Goal: Information Seeking & Learning: Check status

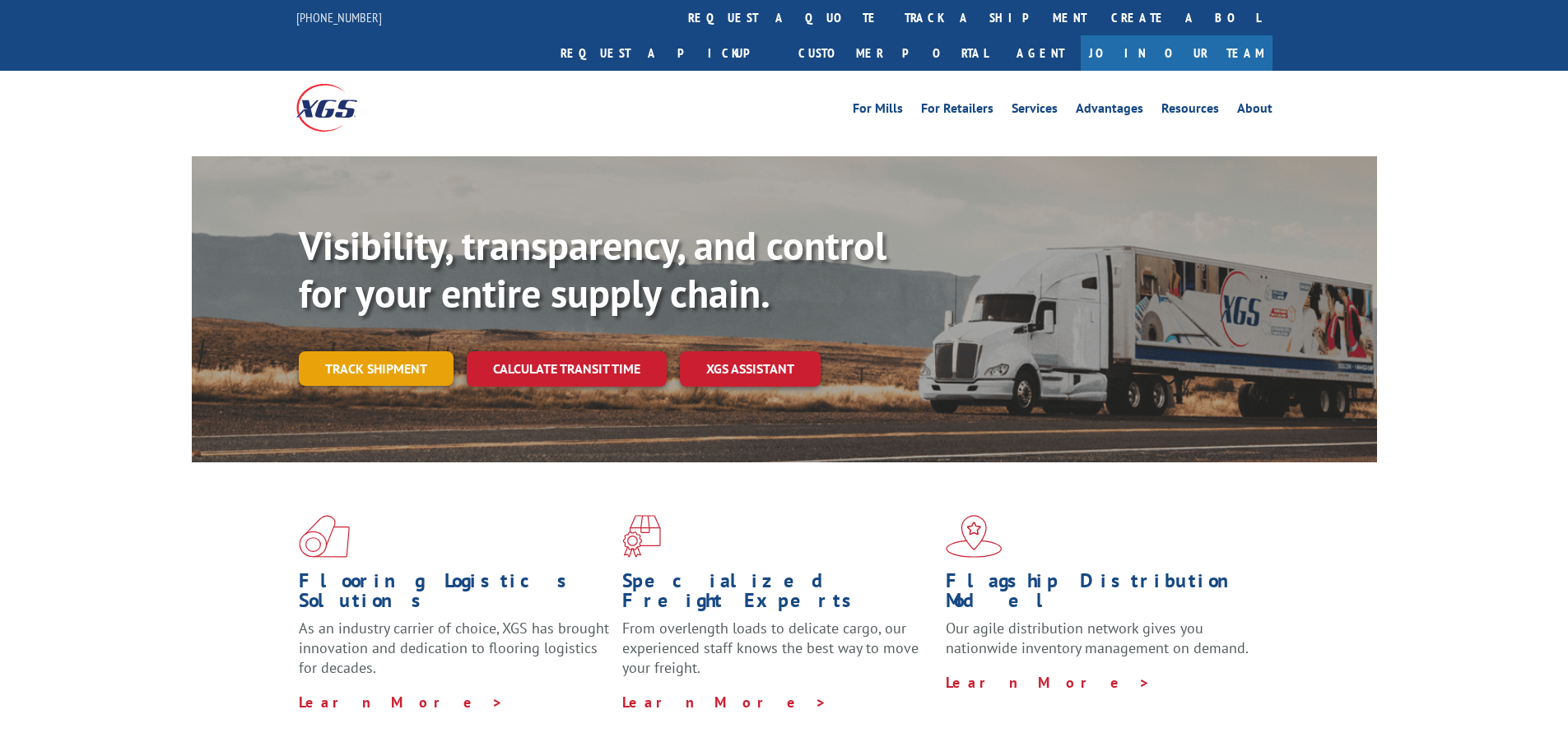
click at [400, 351] on link "Track shipment" at bounding box center [376, 368] width 155 height 34
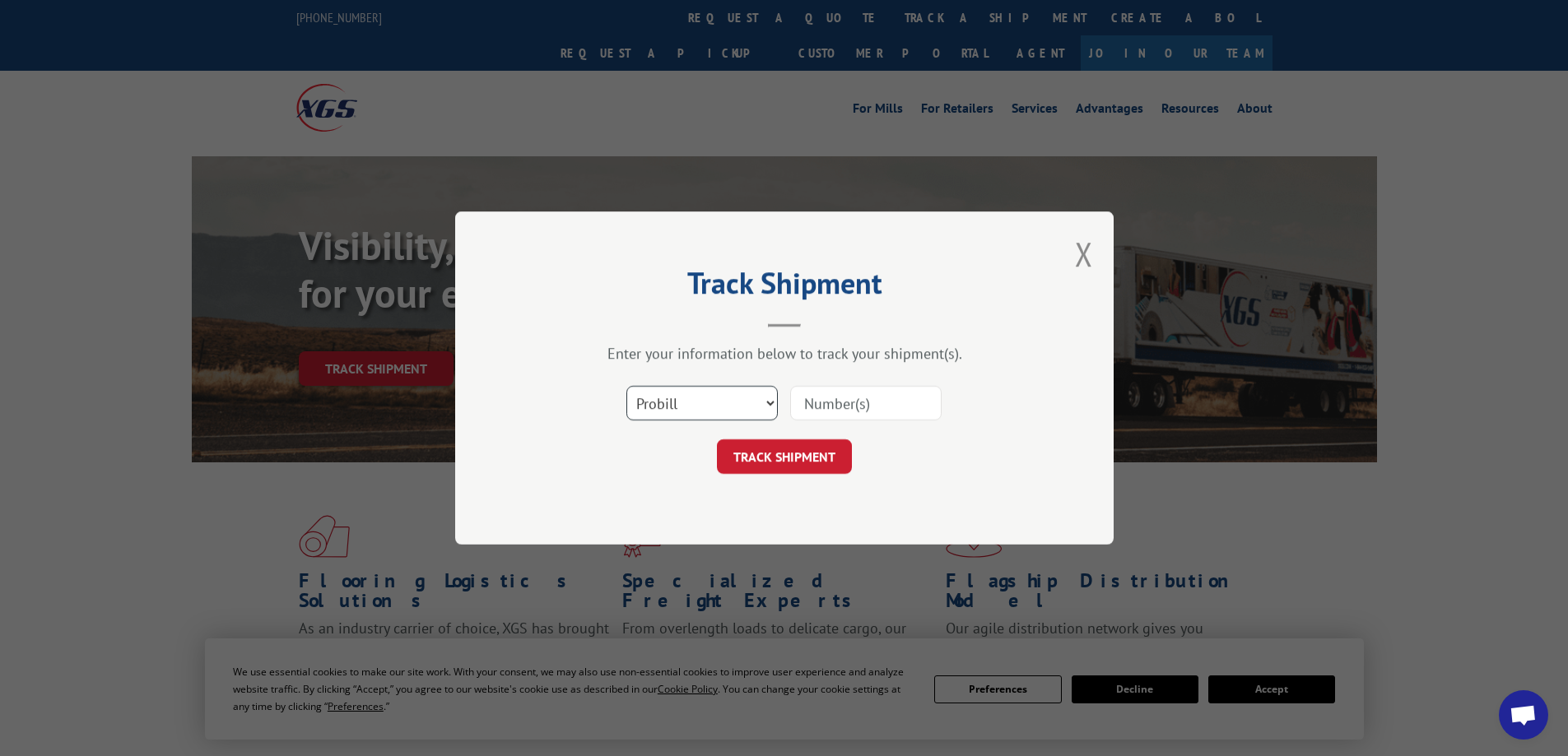
click at [722, 406] on select "Select category... Probill BOL PO" at bounding box center [702, 403] width 152 height 34
select select "po"
click at [626, 386] on select "Select category... Probill BOL PO" at bounding box center [702, 403] width 152 height 34
click at [828, 413] on input at bounding box center [866, 403] width 152 height 34
type input "cm004068"
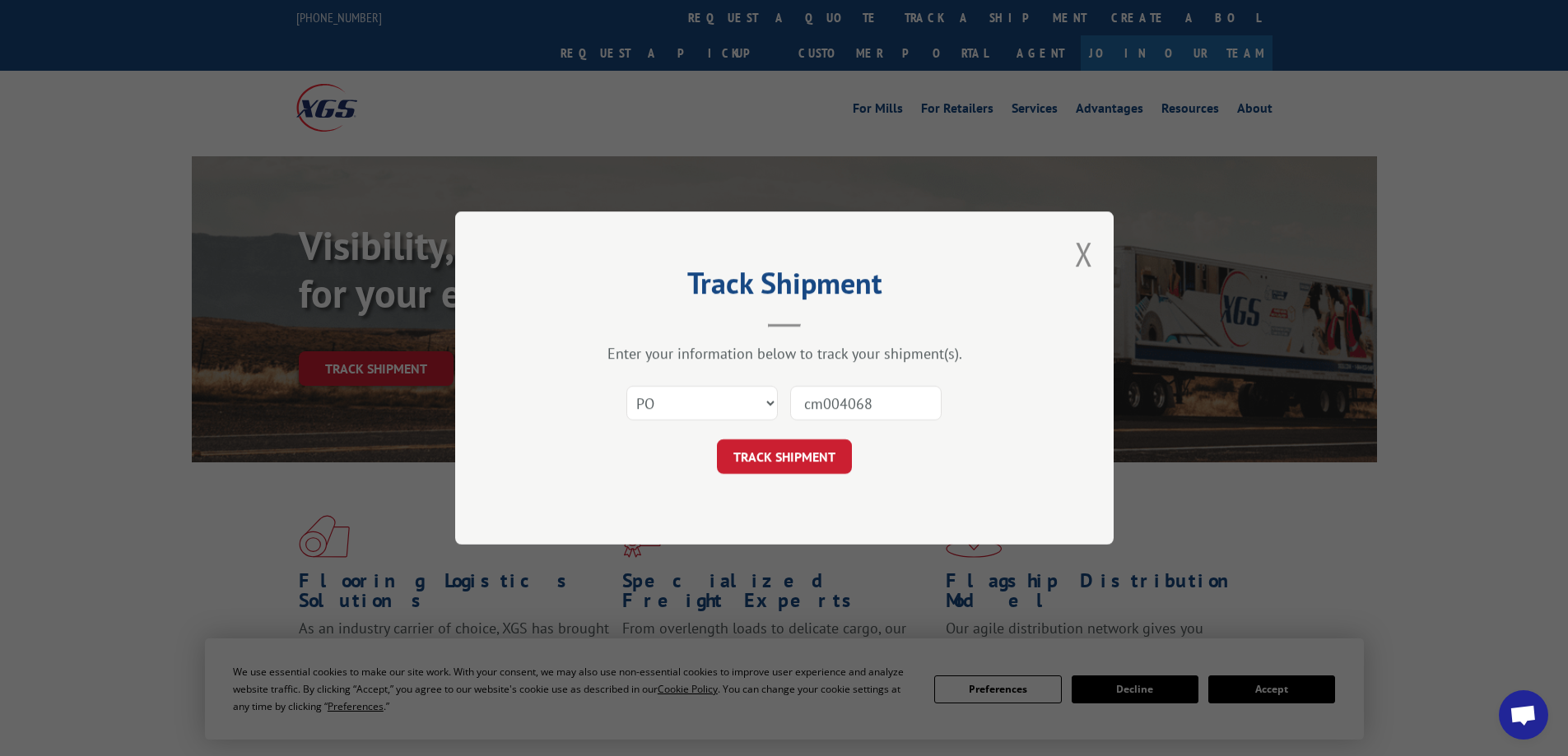
click button "TRACK SHIPMENT" at bounding box center [784, 456] width 135 height 34
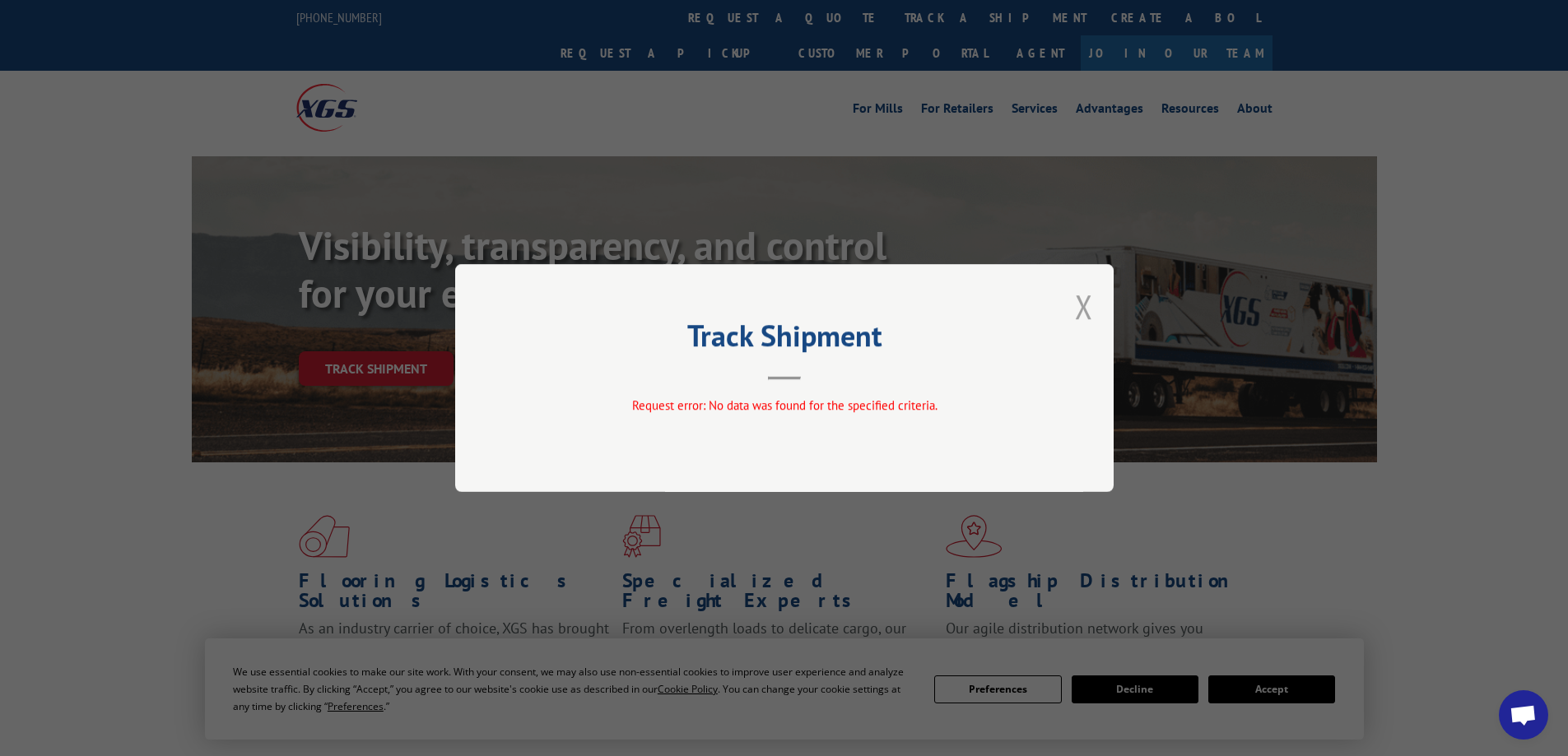
click at [1077, 304] on button "Close modal" at bounding box center [1084, 306] width 18 height 44
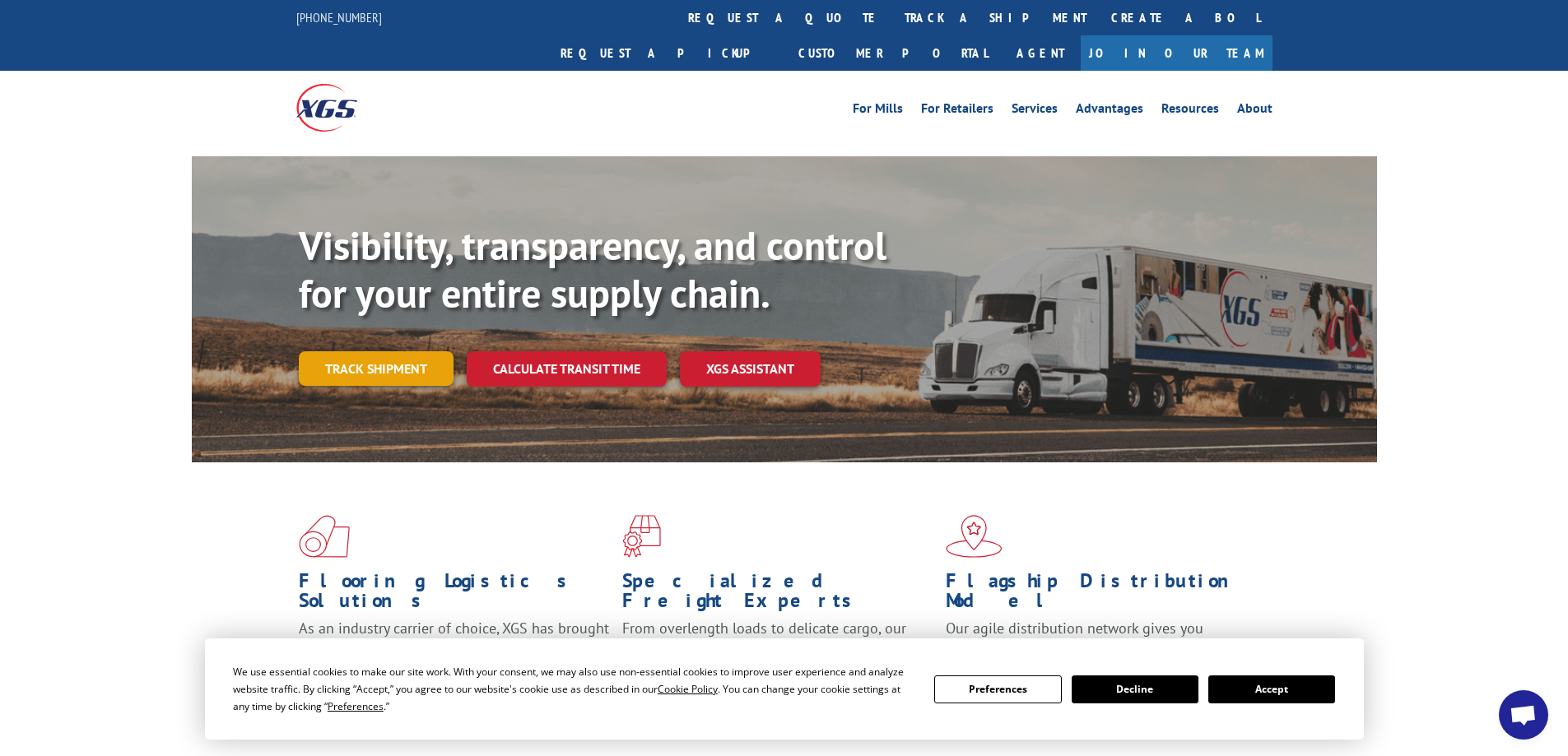
click at [388, 351] on link "Track shipment" at bounding box center [376, 368] width 155 height 34
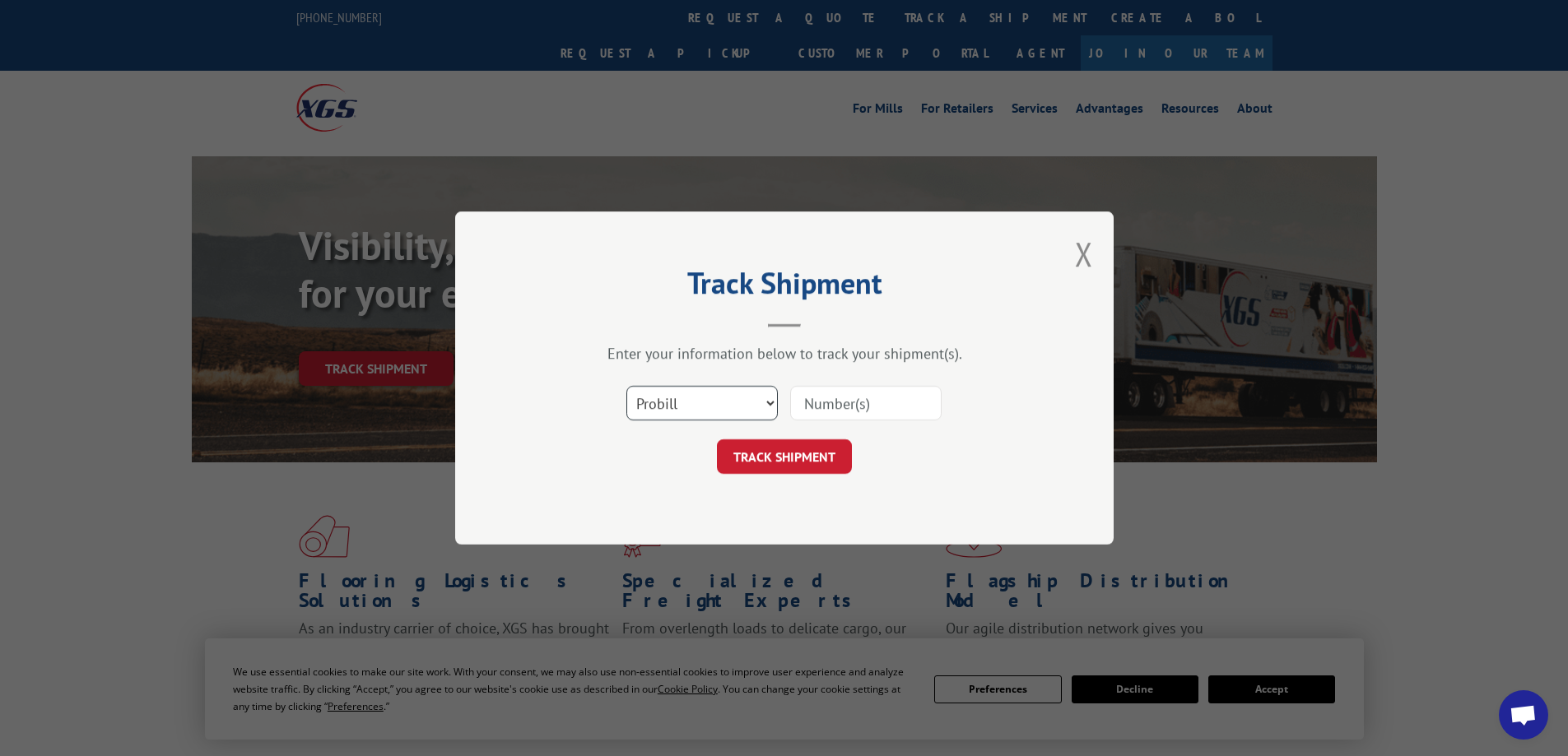
click at [737, 408] on select "Select category... Probill BOL PO" at bounding box center [702, 403] width 152 height 34
select select "po"
click at [626, 386] on select "Select category... Probill BOL PO" at bounding box center [702, 403] width 152 height 34
click at [811, 412] on input at bounding box center [866, 403] width 152 height 34
type input "cm04068"
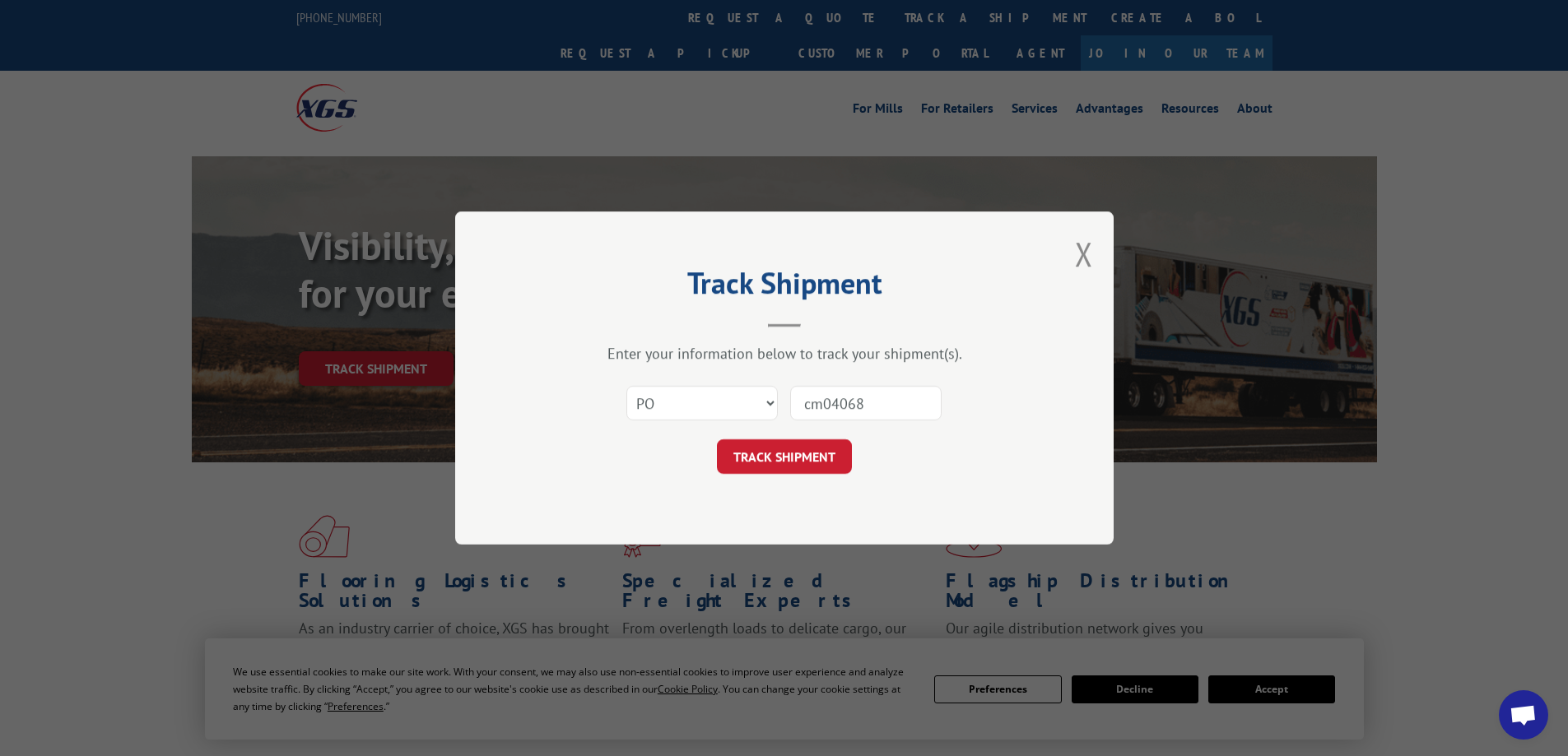
click button "TRACK SHIPMENT" at bounding box center [784, 456] width 135 height 34
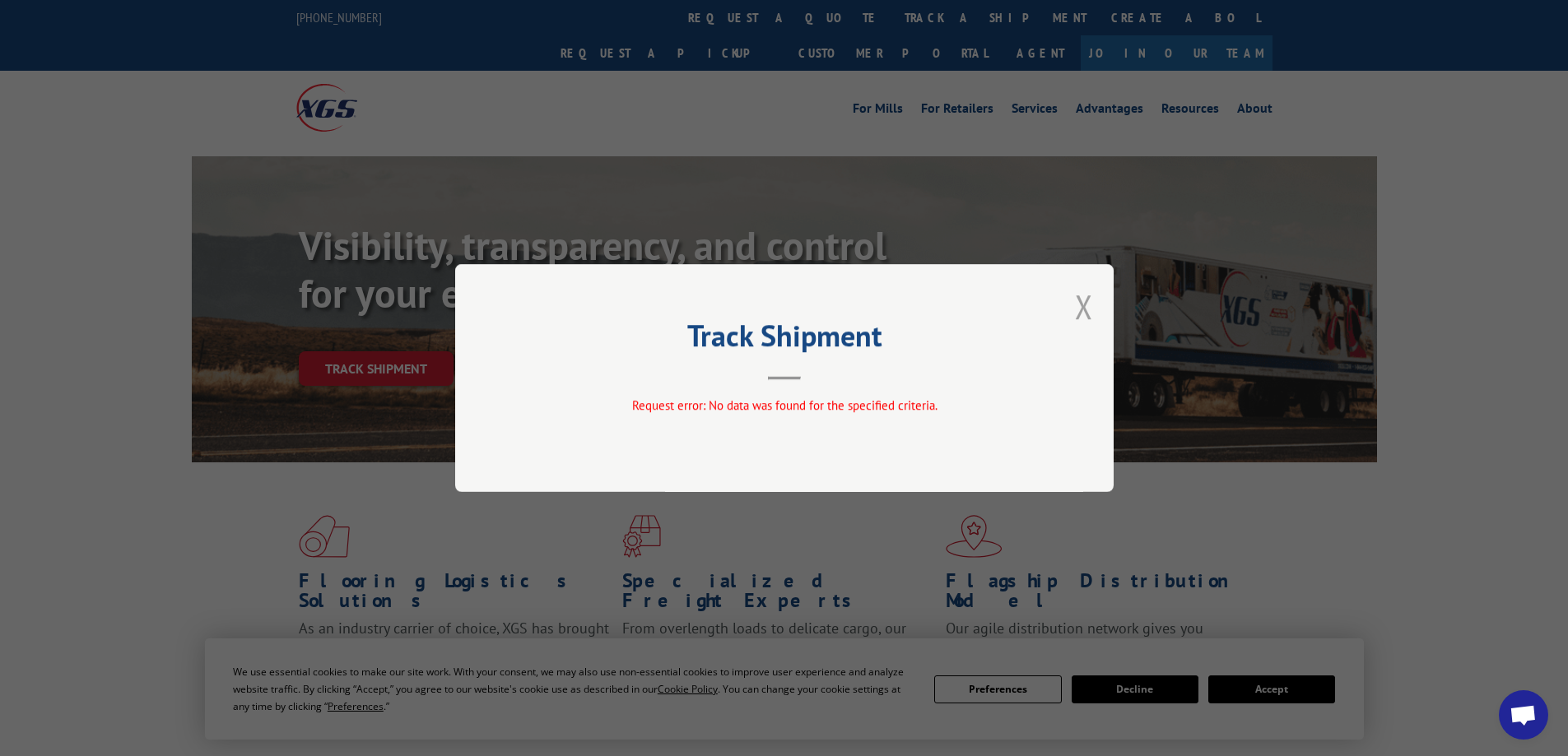
click at [1085, 298] on button "Close modal" at bounding box center [1084, 306] width 18 height 44
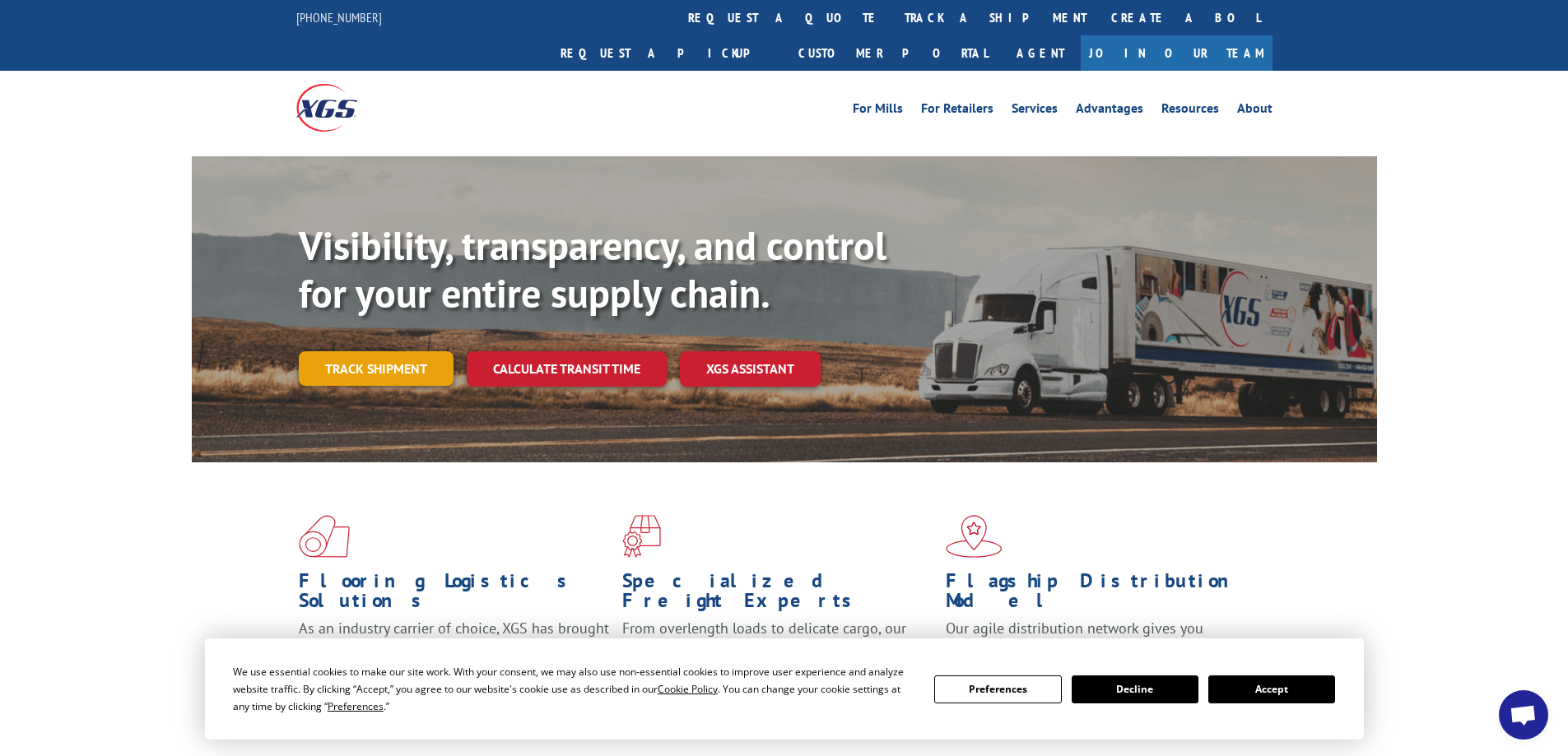
click at [387, 351] on link "Track shipment" at bounding box center [376, 368] width 155 height 34
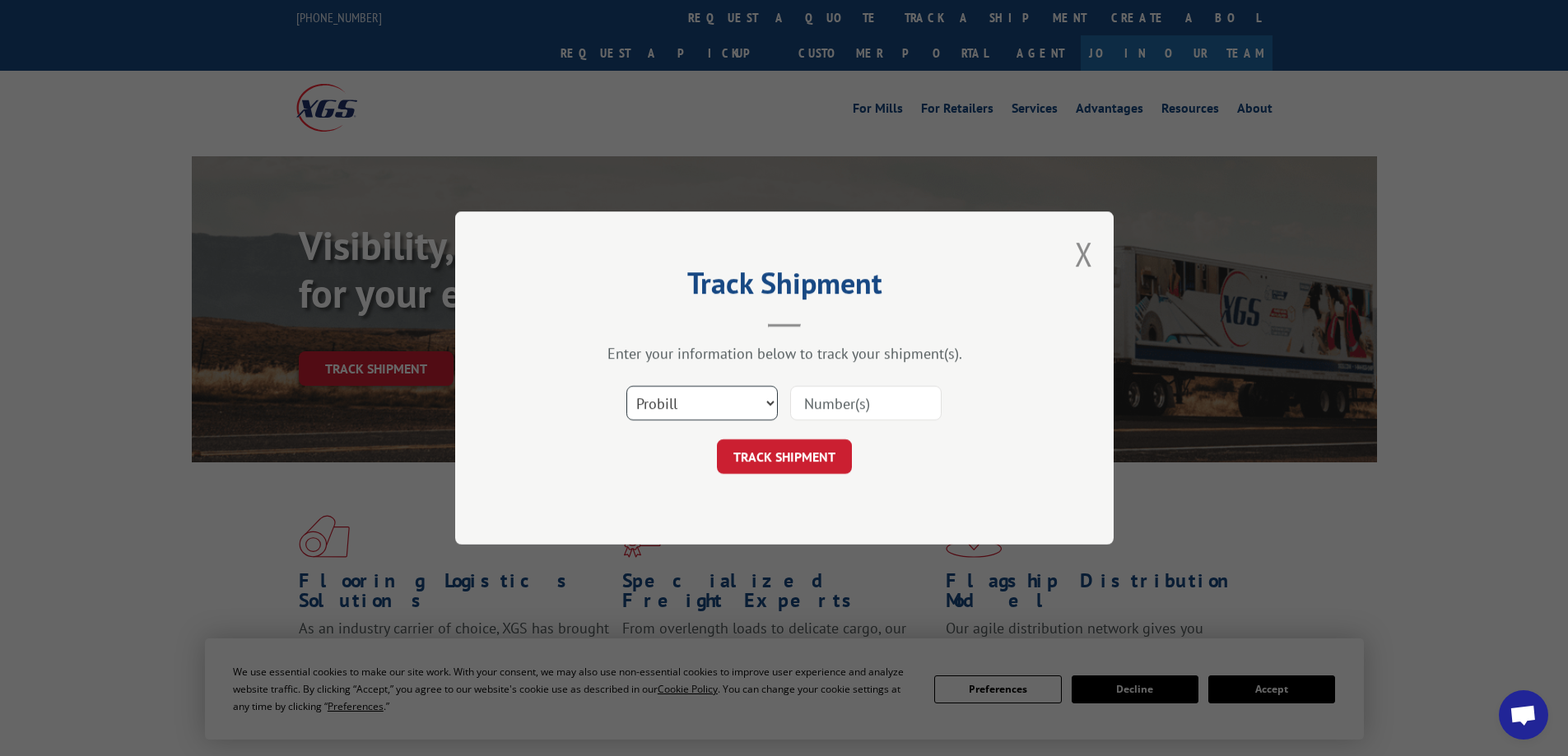
drag, startPoint x: 719, startPoint y: 408, endPoint x: 711, endPoint y: 415, distance: 10.6
click at [718, 408] on select "Select category... Probill BOL PO" at bounding box center [702, 403] width 152 height 34
select select "po"
click at [626, 386] on select "Select category... Probill BOL PO" at bounding box center [702, 403] width 152 height 34
click at [811, 406] on input at bounding box center [866, 403] width 152 height 34
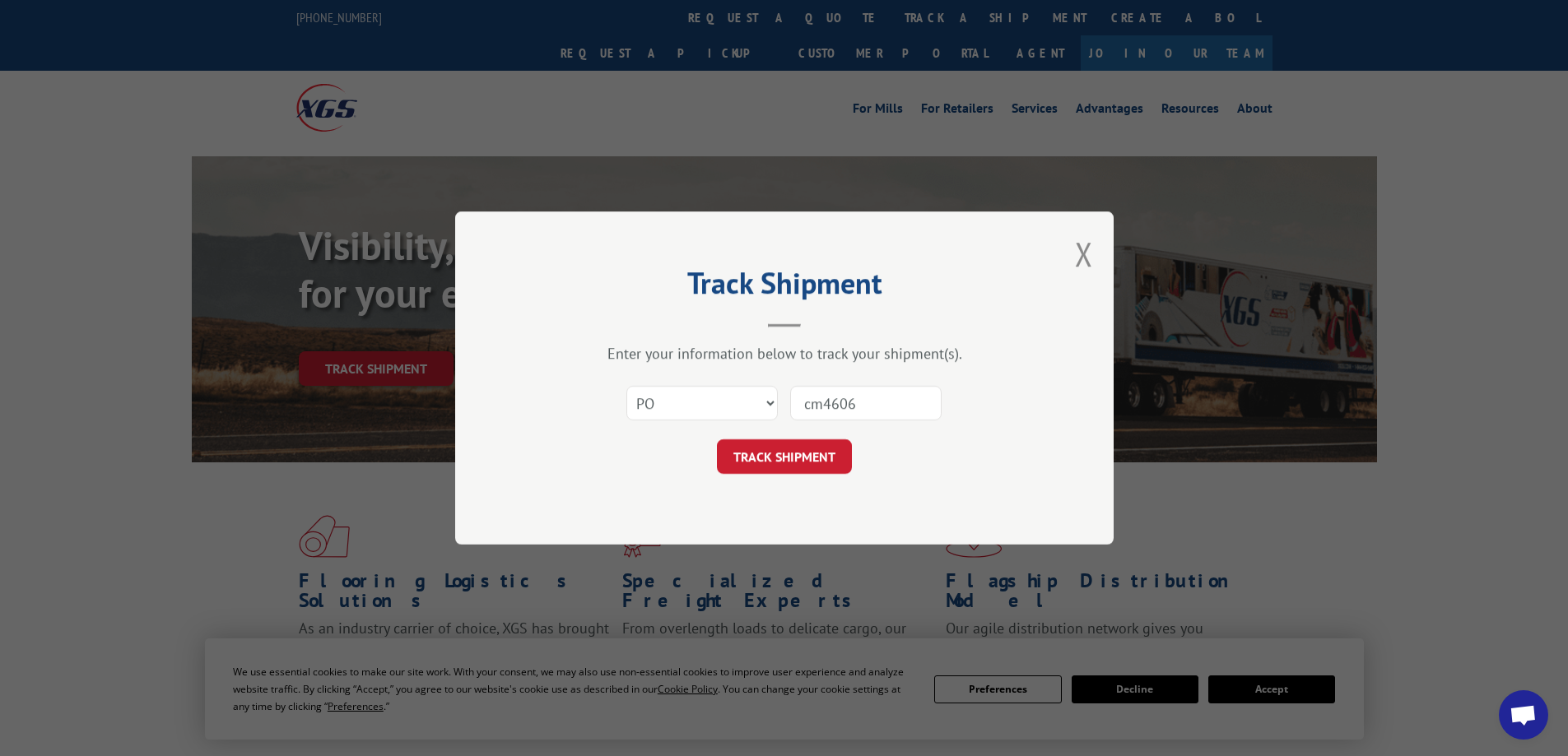
type input "cm46068"
click button "TRACK SHIPMENT" at bounding box center [784, 456] width 135 height 34
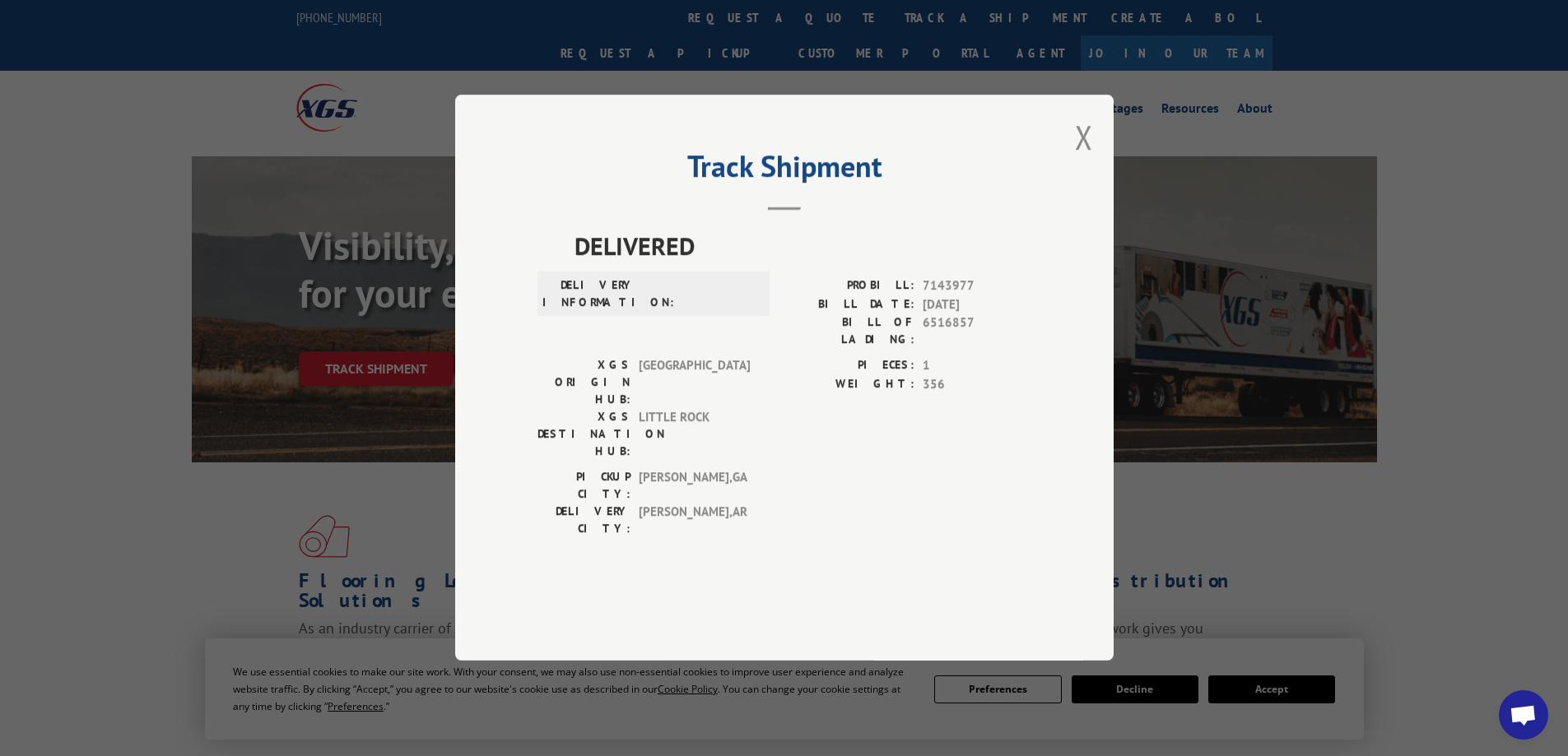
click at [1083, 307] on div "Track Shipment DELIVERED DELIVERY INFORMATION: PROBILL: 7143977 BILL DATE: [DAT…" at bounding box center [785, 378] width 659 height 566
click at [1083, 158] on button "Close modal" at bounding box center [1084, 137] width 18 height 44
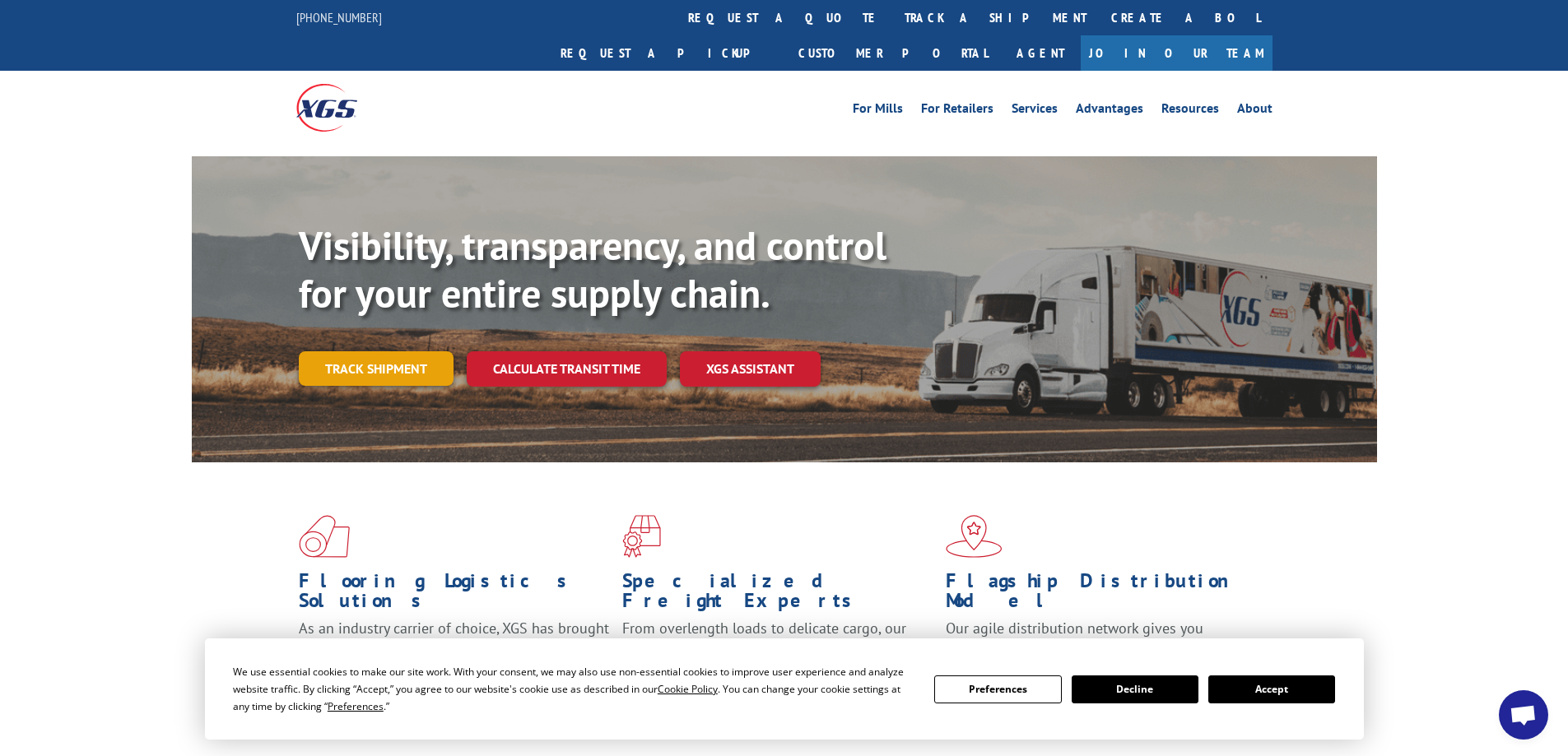
click at [382, 351] on link "Track shipment" at bounding box center [376, 368] width 155 height 34
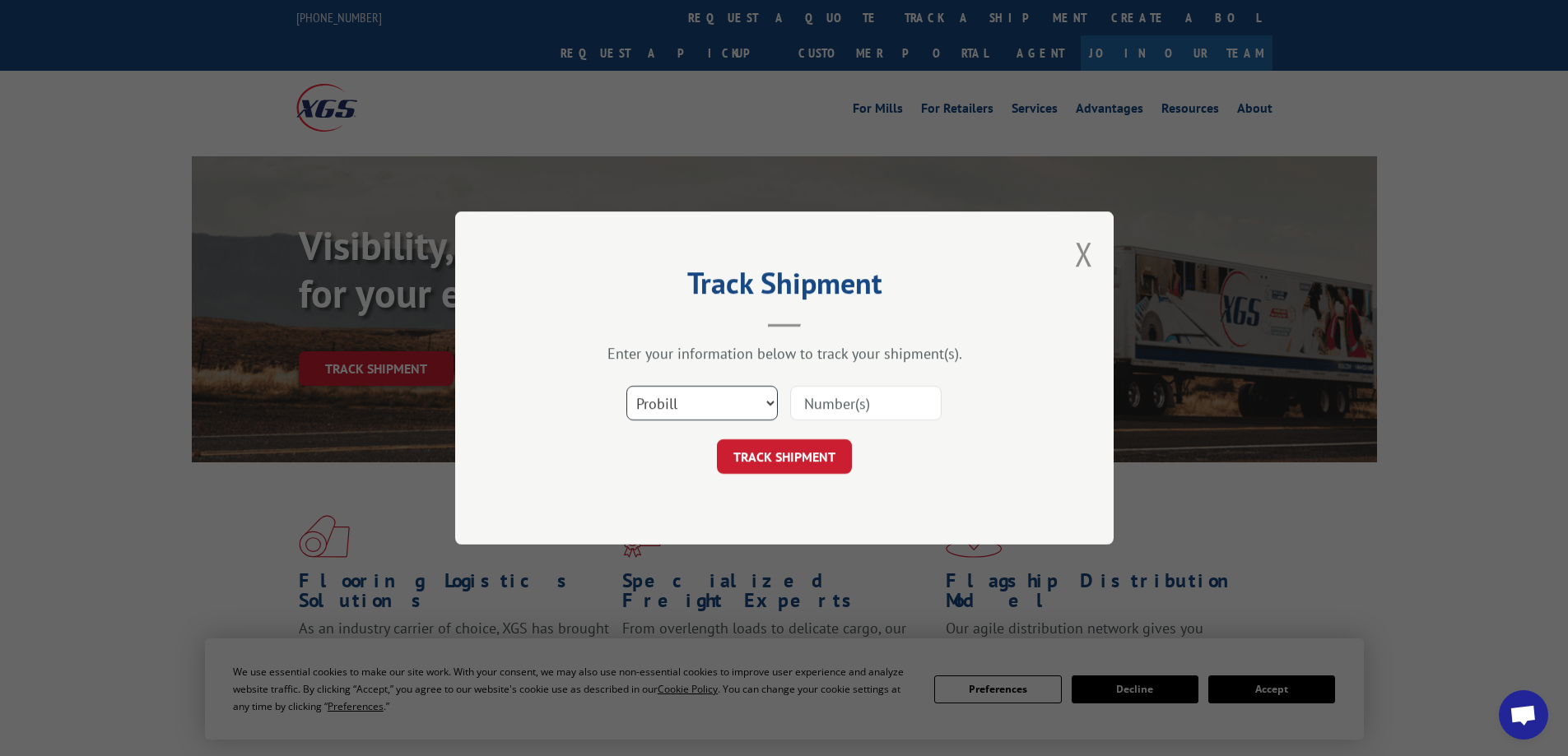
click at [699, 407] on select "Select category... Probill BOL PO" at bounding box center [702, 403] width 152 height 34
select select "po"
click at [626, 386] on select "Select category... Probill BOL PO" at bounding box center [702, 403] width 152 height 34
click at [833, 398] on input at bounding box center [866, 403] width 152 height 34
type input "cm4068"
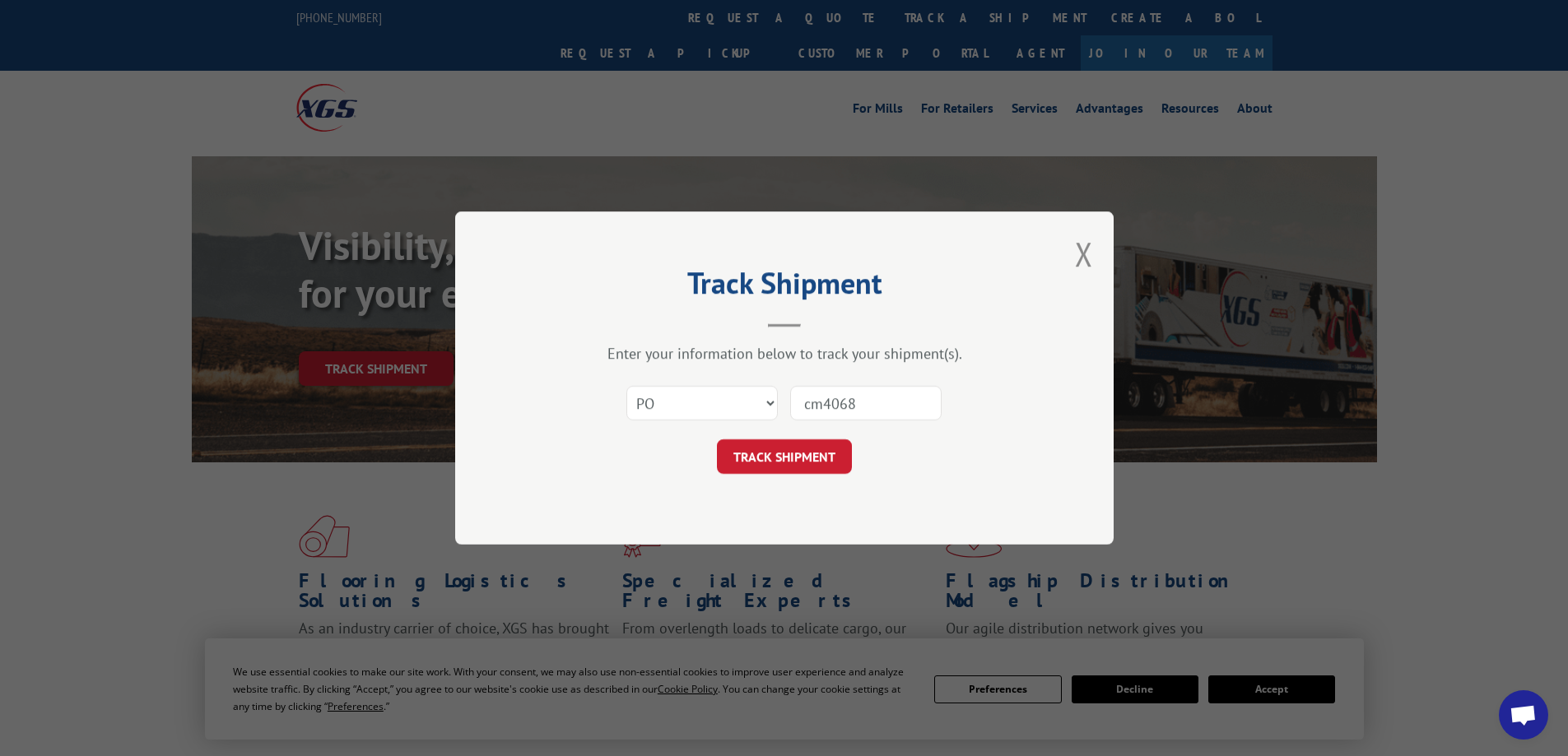
click button "TRACK SHIPMENT" at bounding box center [784, 456] width 135 height 34
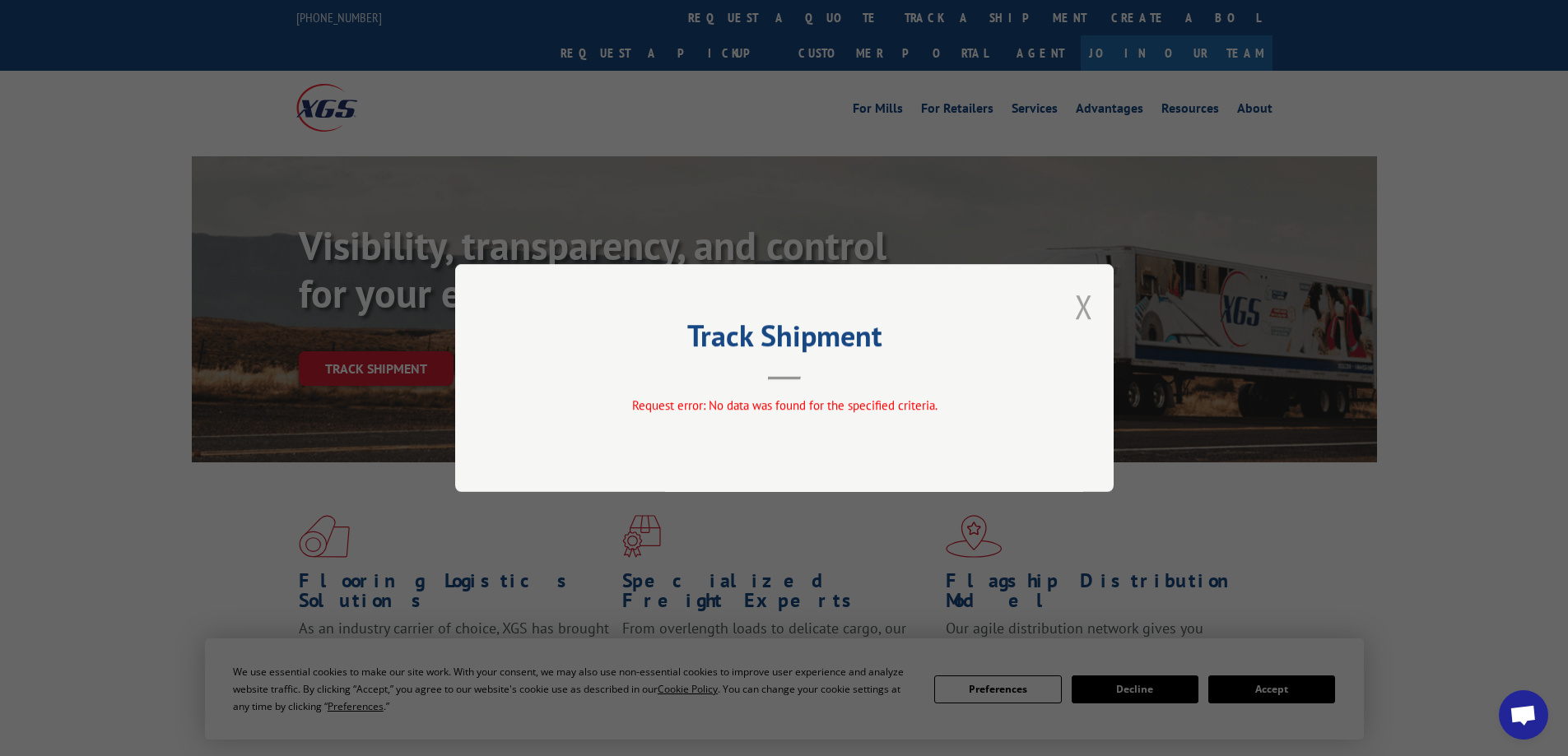
click at [1084, 310] on button "Close modal" at bounding box center [1084, 306] width 18 height 44
